Goal: Find contact information: Find contact information

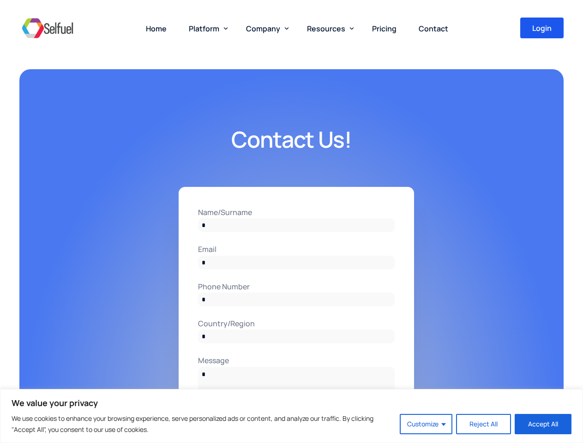
click at [291, 222] on input "Name/Surname" at bounding box center [296, 226] width 197 height 14
click at [427, 425] on button "Customize" at bounding box center [426, 424] width 53 height 20
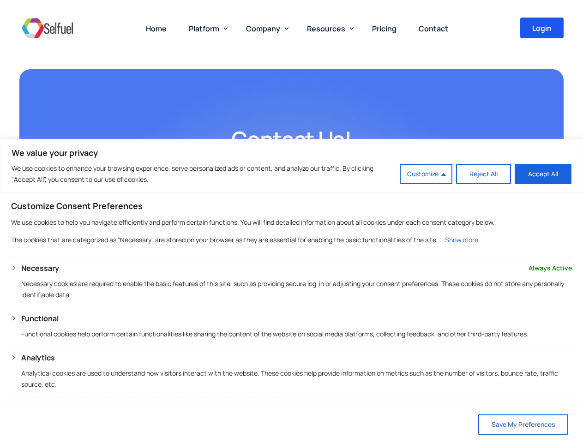
click at [206, 28] on span "Platform" at bounding box center [204, 29] width 30 height 10
click at [266, 28] on span "Company" at bounding box center [263, 29] width 34 height 10
click at [328, 28] on span "Resources" at bounding box center [326, 29] width 38 height 10
